Goal: Transaction & Acquisition: Purchase product/service

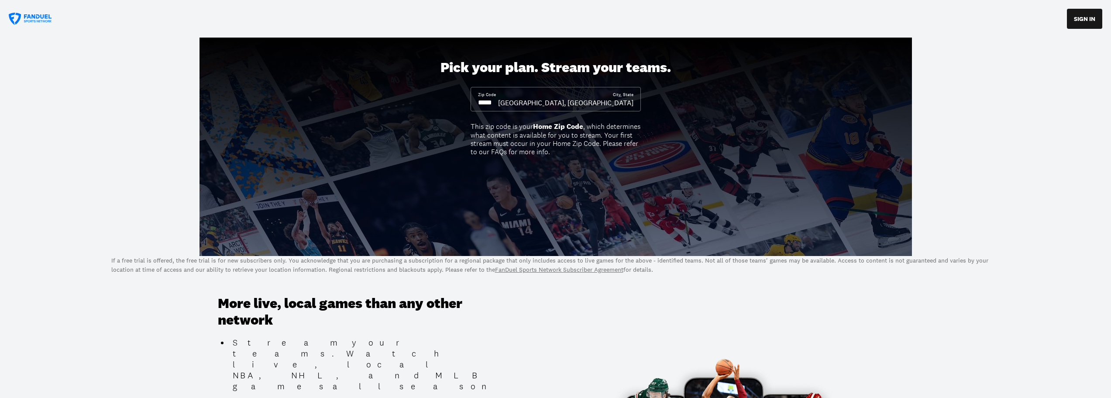
drag, startPoint x: 523, startPoint y: 106, endPoint x: 342, endPoint y: 96, distance: 181.5
click at [342, 96] on div "Pick your plan. Stream your teams. Zip Code City, State [GEOGRAPHIC_DATA], [GEO…" at bounding box center [555, 147] width 1111 height 218
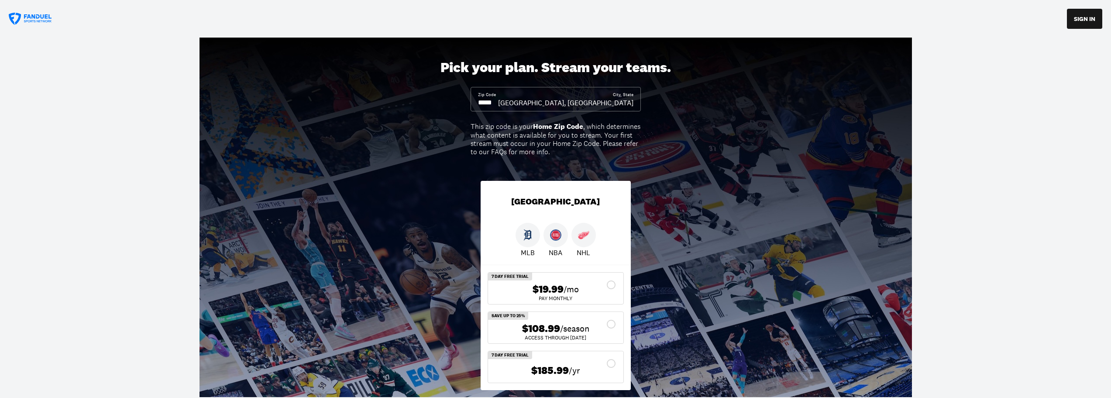
type input "*****"
click at [613, 326] on div "$108.99 /season" at bounding box center [555, 328] width 121 height 13
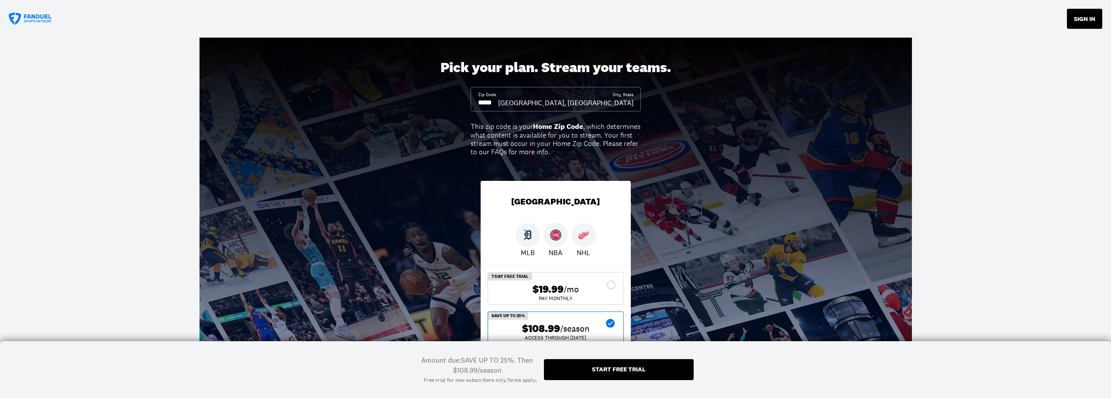
click at [1082, 23] on button "SIGN IN" at bounding box center [1084, 19] width 35 height 20
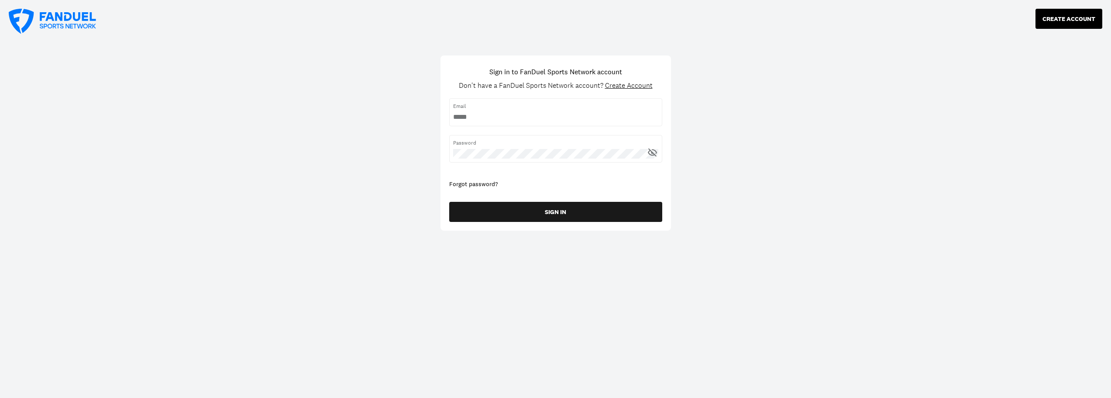
type input "**********"
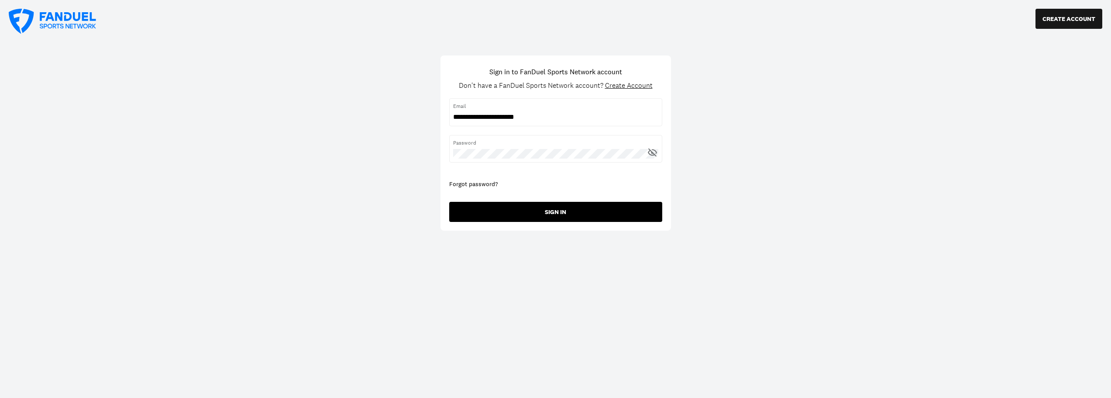
click at [550, 210] on button "SIGN IN" at bounding box center [555, 212] width 213 height 20
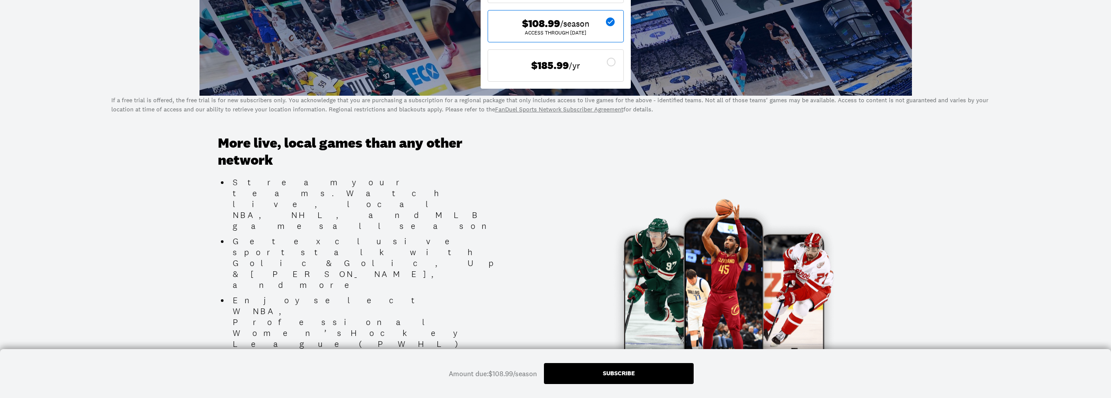
scroll to position [349, 0]
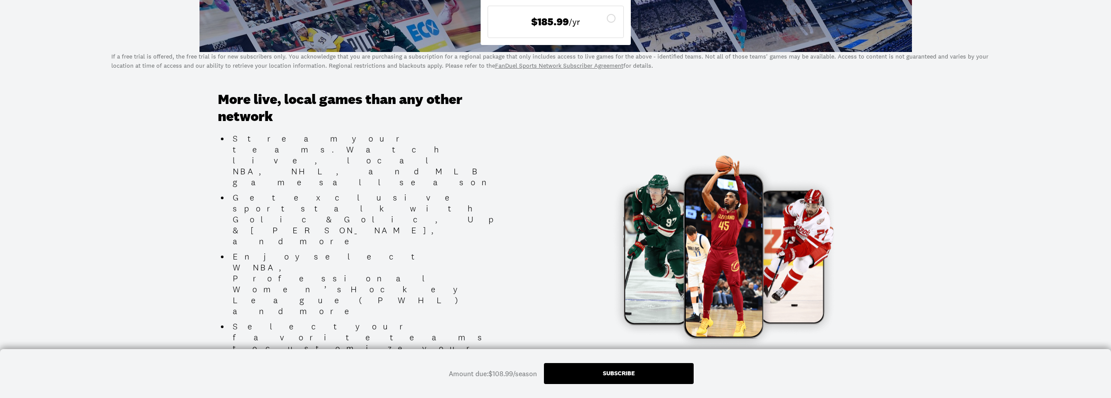
click at [625, 368] on div "Subscribe" at bounding box center [619, 373] width 150 height 21
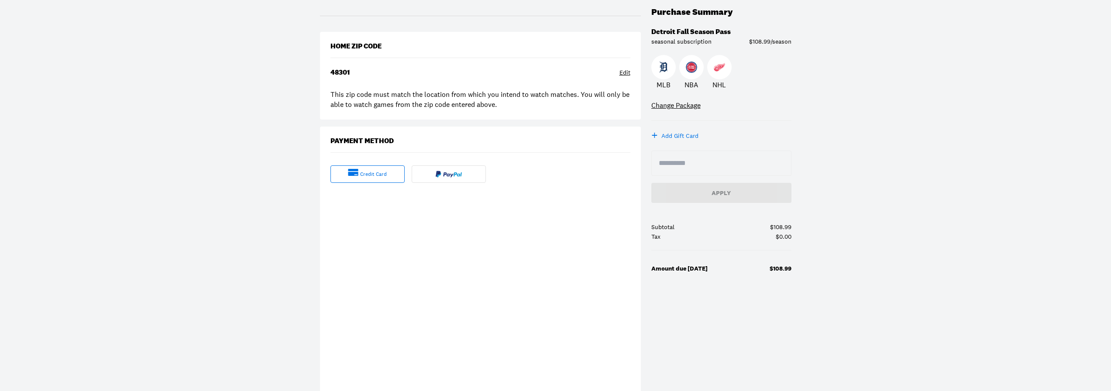
scroll to position [87, 0]
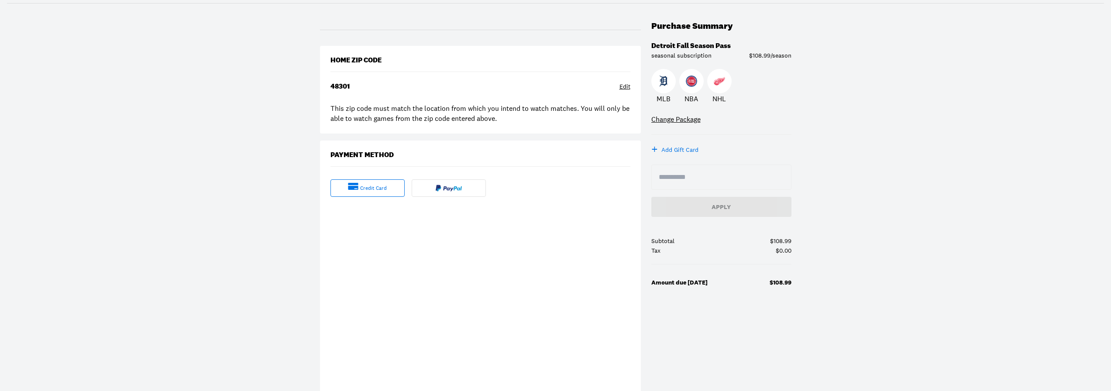
click at [736, 333] on div "Purchase Summary Detroit Fall Season Pass seasonal subscription $108.99/season …" at bounding box center [721, 198] width 140 height 355
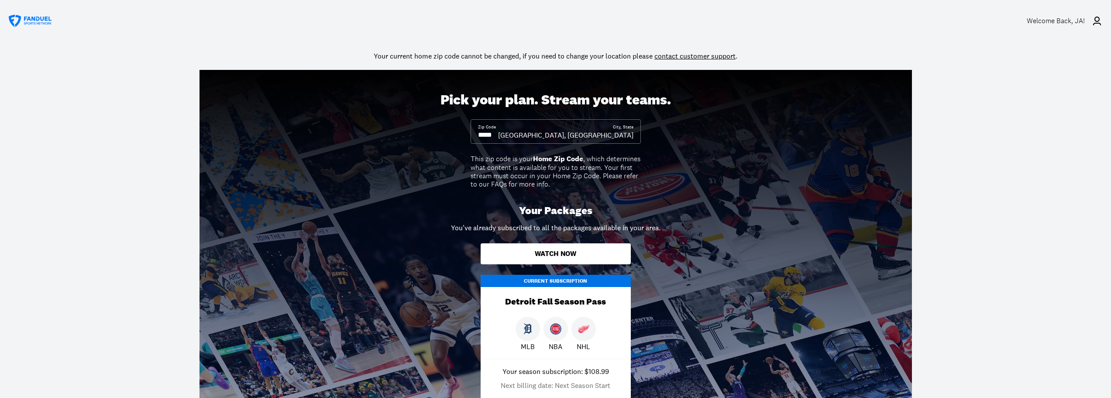
click at [1057, 23] on div "Welcome Back , JA!" at bounding box center [1056, 21] width 58 height 8
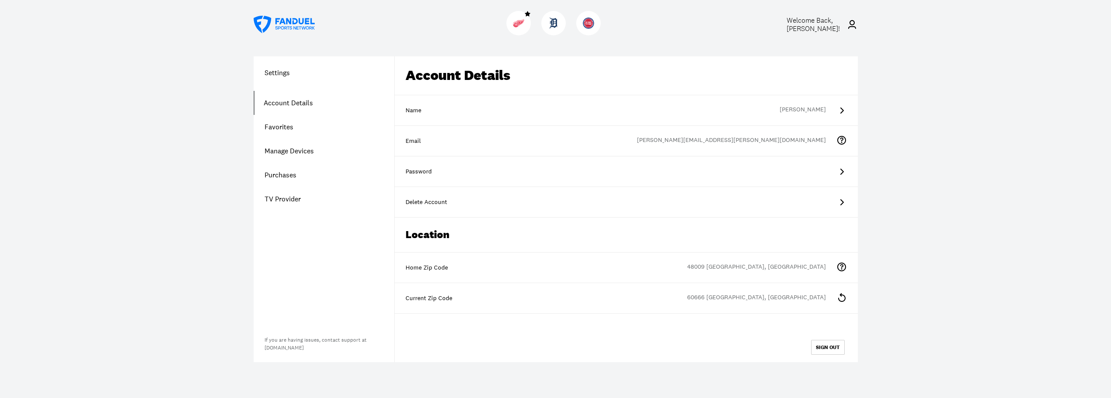
scroll to position [10, 0]
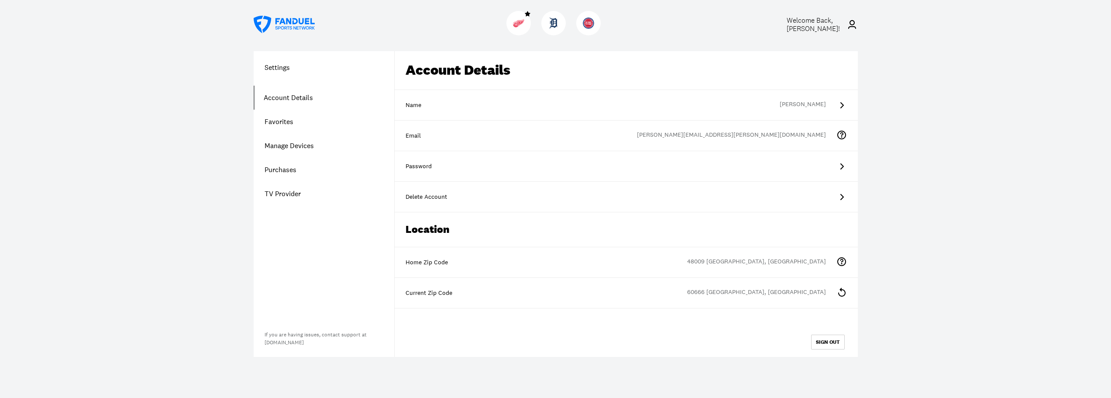
click at [290, 168] on link "Purchases" at bounding box center [324, 170] width 141 height 24
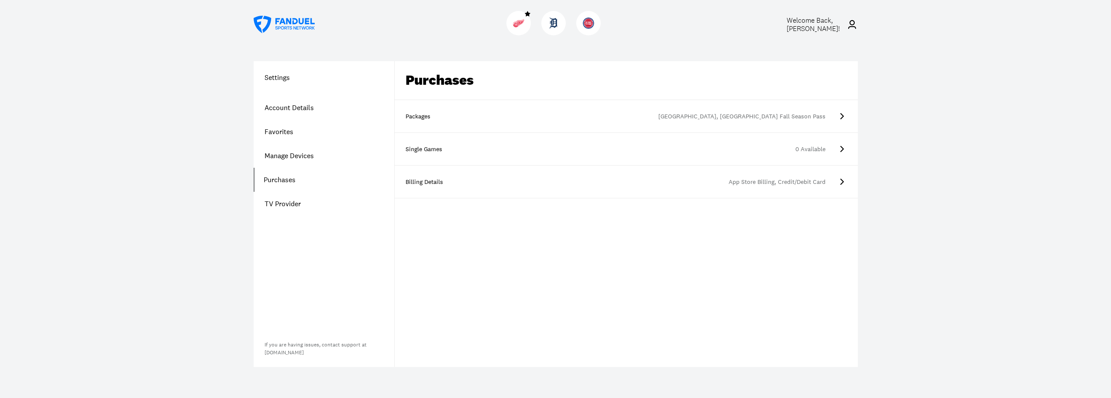
click at [814, 116] on div "[GEOGRAPHIC_DATA], [GEOGRAPHIC_DATA] Fall Season Pass" at bounding box center [642, 116] width 365 height 9
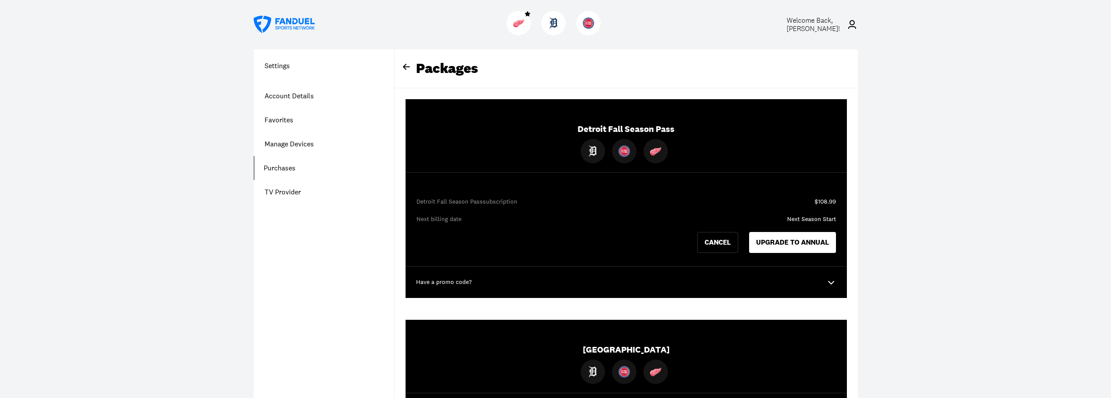
scroll to position [5, 0]
